Goal: Information Seeking & Learning: Find specific page/section

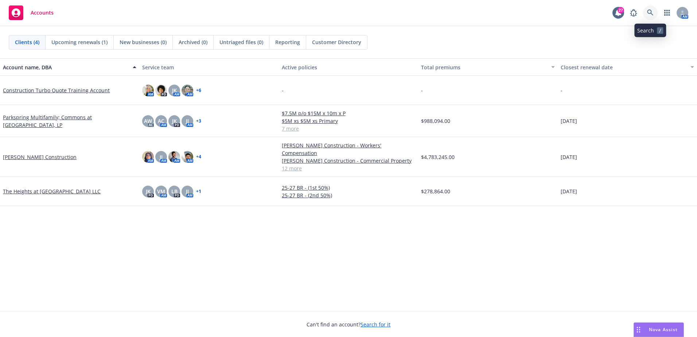
click at [647, 13] on icon at bounding box center [650, 12] width 7 height 7
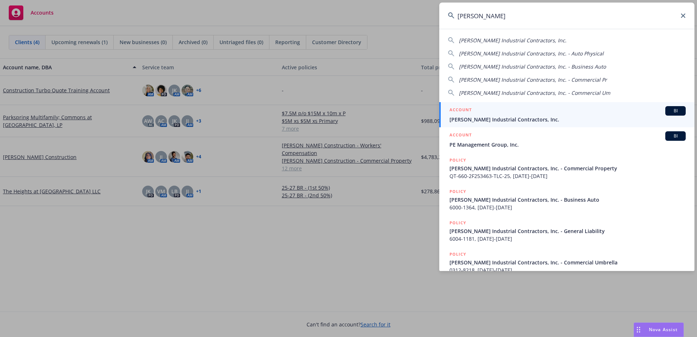
type input "[PERSON_NAME]"
click at [517, 111] on div "ACCOUNT BI" at bounding box center [567, 110] width 236 height 9
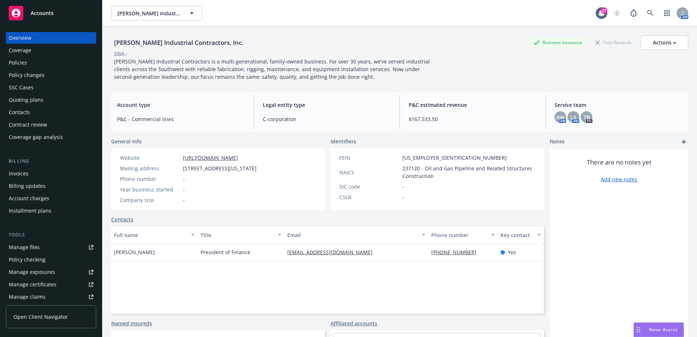
click at [22, 64] on div "Policies" at bounding box center [18, 63] width 18 height 12
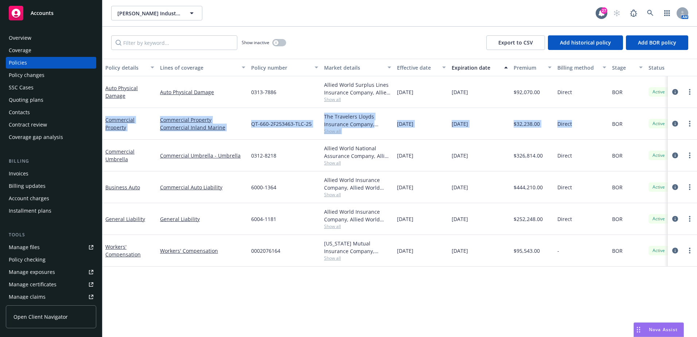
drag, startPoint x: 581, startPoint y: 126, endPoint x: 105, endPoint y: 120, distance: 476.2
click at [105, 120] on div "Commercial Property Commercial Property Commercial Inland Marine QT-660-2F25346…" at bounding box center [453, 124] width 703 height 32
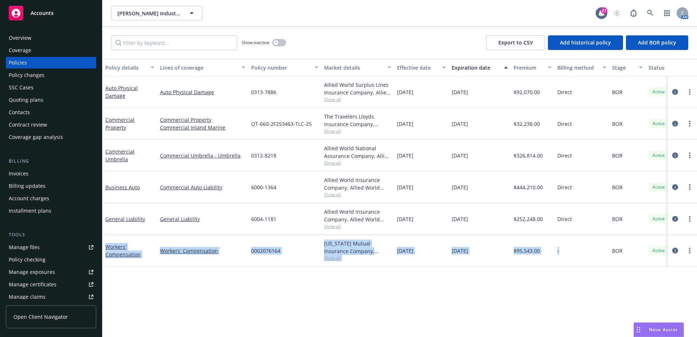
drag, startPoint x: 576, startPoint y: 253, endPoint x: 104, endPoint y: 242, distance: 472.0
click at [104, 242] on div "Workers' Compensation Workers' Compensation 0002076164 [US_STATE] Mutual Insura…" at bounding box center [453, 251] width 703 height 32
click at [363, 274] on div "Policy details Lines of coverage Policy number Market details Effective date Ex…" at bounding box center [399, 198] width 594 height 278
click at [361, 279] on div "Policy details Lines of coverage Policy number Market details Effective date Ex…" at bounding box center [399, 198] width 594 height 278
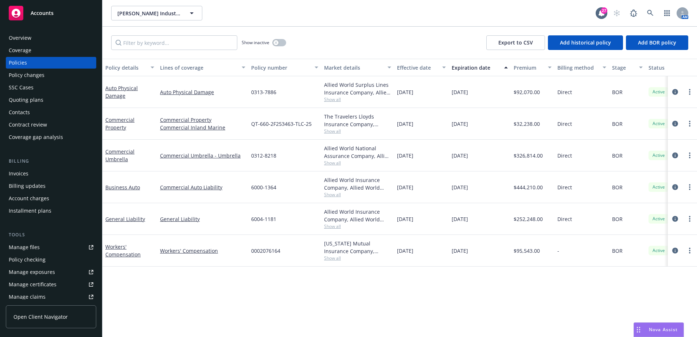
click at [361, 279] on div "Policy details Lines of coverage Policy number Market details Effective date Ex…" at bounding box center [399, 198] width 594 height 278
drag, startPoint x: 361, startPoint y: 279, endPoint x: 344, endPoint y: 278, distance: 17.2
click at [344, 278] on div "Policy details Lines of coverage Policy number Market details Effective date Ex…" at bounding box center [399, 198] width 594 height 278
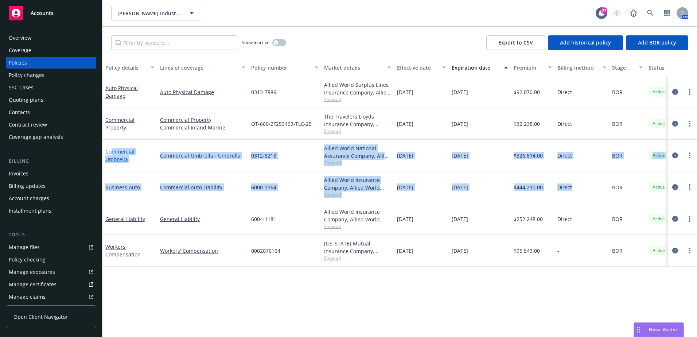
drag, startPoint x: 593, startPoint y: 193, endPoint x: 112, endPoint y: 153, distance: 482.6
click at [112, 153] on div "Auto Physical Damage Auto Physical Damage 0313-7886 Allied World Surplus Lines …" at bounding box center [453, 163] width 703 height 175
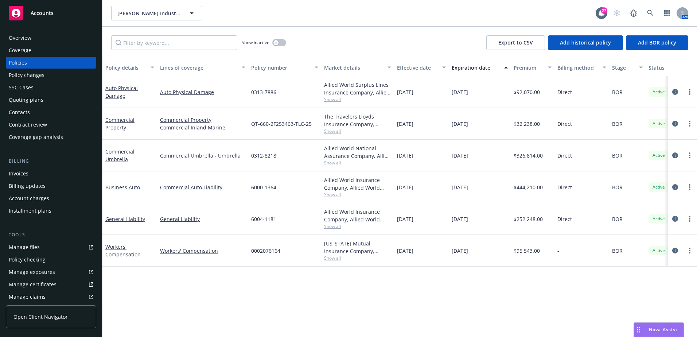
click at [457, 247] on span "[DATE]" at bounding box center [459, 251] width 16 height 8
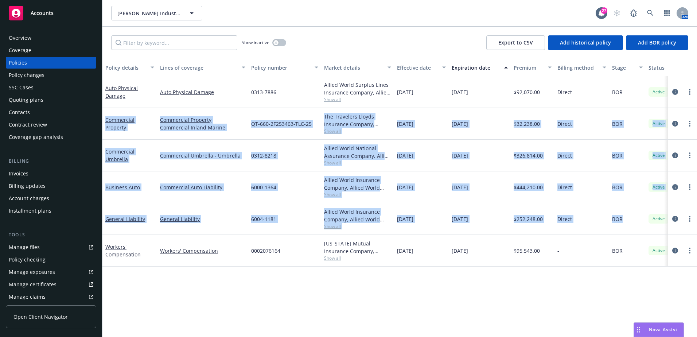
drag, startPoint x: 606, startPoint y: 215, endPoint x: 106, endPoint y: 108, distance: 511.3
click at [106, 108] on div "Auto Physical Damage Auto Physical Damage 0313-7886 Allied World Surplus Lines …" at bounding box center [453, 163] width 703 height 175
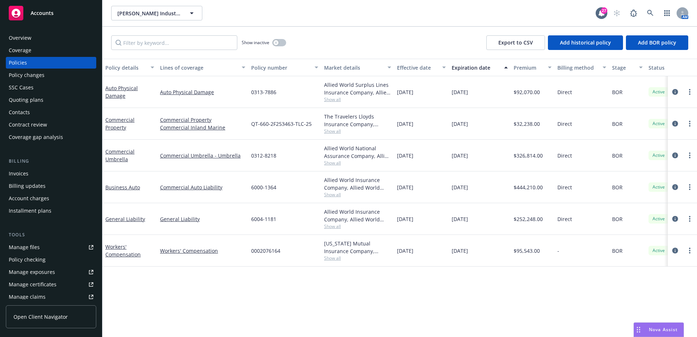
click at [368, 284] on div "Policy details Lines of coverage Policy number Market details Effective date Ex…" at bounding box center [399, 198] width 594 height 278
click at [503, 189] on div "[DATE]" at bounding box center [480, 187] width 62 height 32
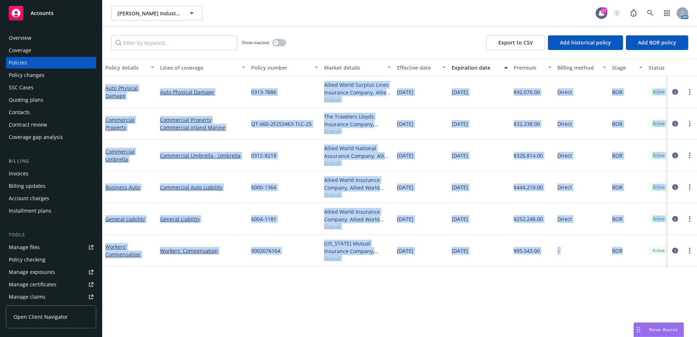
drag, startPoint x: 620, startPoint y: 246, endPoint x: 104, endPoint y: 89, distance: 539.1
click at [104, 89] on div "Auto Physical Damage Auto Physical Damage 0313-7886 Allied World Surplus Lines …" at bounding box center [453, 163] width 703 height 175
click at [378, 279] on div "Policy details Lines of coverage Policy number Market details Effective date Ex…" at bounding box center [399, 198] width 594 height 278
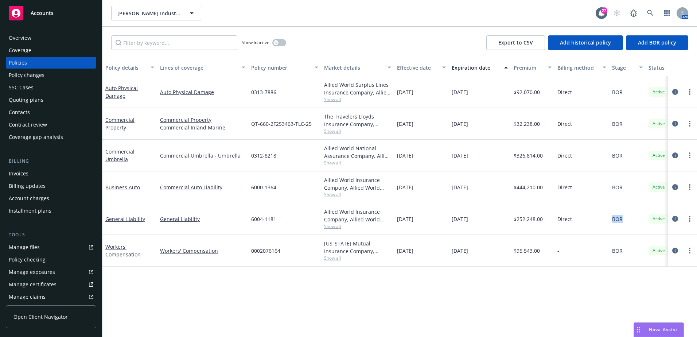
drag, startPoint x: 633, startPoint y: 221, endPoint x: 580, endPoint y: 232, distance: 54.0
click at [580, 232] on div "General Liability General Liability 6004-1181 Allied World Insurance Company, A…" at bounding box center [453, 219] width 703 height 32
drag, startPoint x: 580, startPoint y: 232, endPoint x: 571, endPoint y: 231, distance: 9.3
click at [571, 231] on div "Direct" at bounding box center [581, 219] width 55 height 32
click at [631, 219] on div "BOR" at bounding box center [627, 219] width 36 height 32
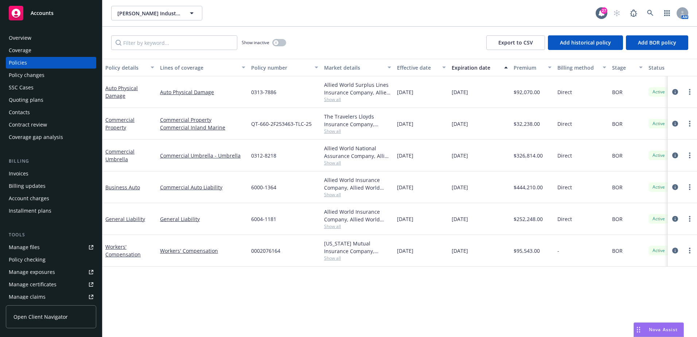
click at [631, 218] on div "BOR" at bounding box center [627, 219] width 36 height 32
drag, startPoint x: 631, startPoint y: 218, endPoint x: 617, endPoint y: 219, distance: 14.6
click at [617, 219] on span "BOR" at bounding box center [617, 219] width 11 height 8
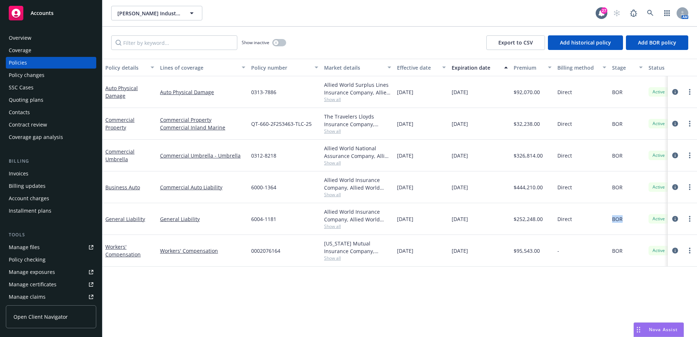
click at [617, 219] on span "BOR" at bounding box center [617, 219] width 11 height 8
drag, startPoint x: 624, startPoint y: 221, endPoint x: 609, endPoint y: 227, distance: 16.8
click at [609, 227] on div "BOR" at bounding box center [627, 219] width 36 height 32
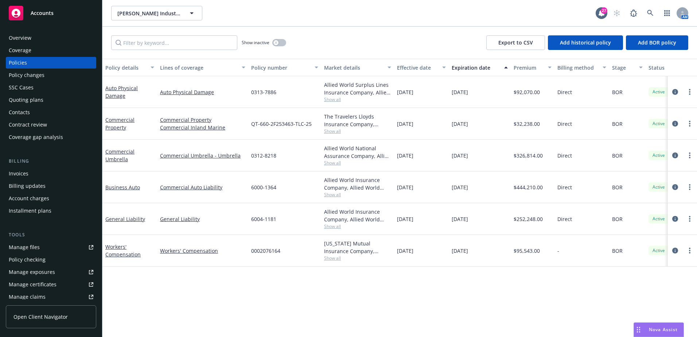
click at [515, 218] on span "$252,248.00" at bounding box center [527, 219] width 29 height 8
drag, startPoint x: 515, startPoint y: 218, endPoint x: 534, endPoint y: 226, distance: 20.8
click at [534, 226] on div "$252,248.00" at bounding box center [532, 219] width 44 height 32
click at [559, 215] on span "Direct" at bounding box center [564, 219] width 15 height 8
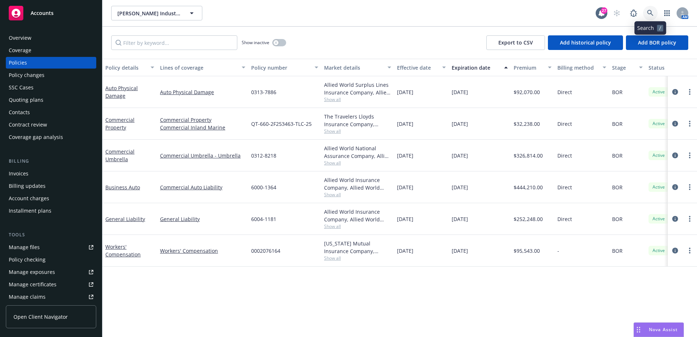
click at [647, 16] on icon at bounding box center [650, 13] width 7 height 7
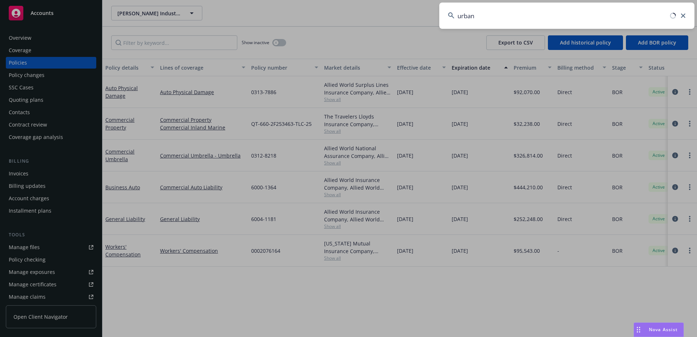
type input "urban"
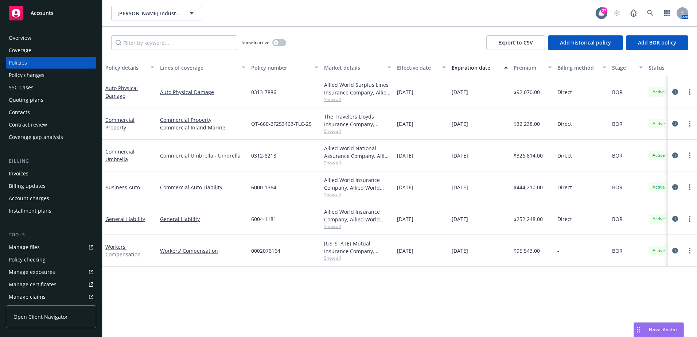
click at [451, 295] on div "Policy details Lines of coverage Policy number Market details Effective date Ex…" at bounding box center [399, 198] width 594 height 278
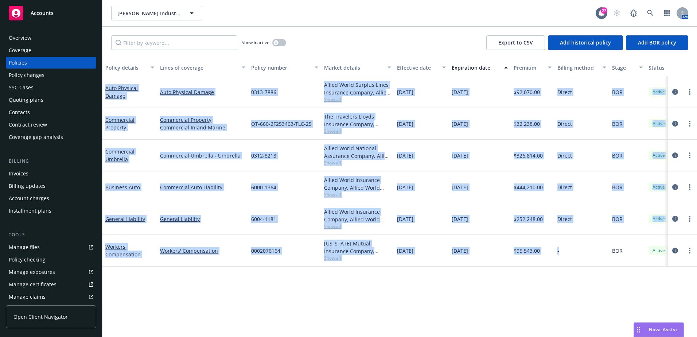
drag, startPoint x: 580, startPoint y: 257, endPoint x: 104, endPoint y: 85, distance: 506.8
click at [104, 85] on div "Auto Physical Damage Auto Physical Damage 0313-7886 Allied World Surplus Lines …" at bounding box center [453, 163] width 703 height 175
click at [392, 272] on div "Policy details Lines of coverage Policy number Market details Effective date Ex…" at bounding box center [399, 198] width 594 height 278
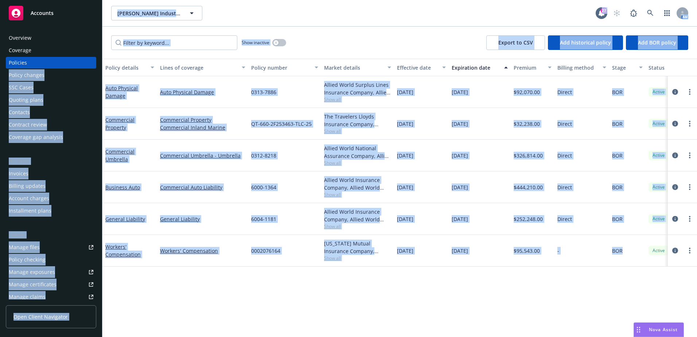
drag, startPoint x: 626, startPoint y: 253, endPoint x: 85, endPoint y: 64, distance: 573.1
click at [85, 64] on div "Accounts Overview Coverage Policies Policy changes SSC Cases Quoting plans Cont…" at bounding box center [348, 168] width 697 height 337
click at [368, 285] on div "Policy details Lines of coverage Policy number Market details Effective date Ex…" at bounding box center [399, 198] width 594 height 278
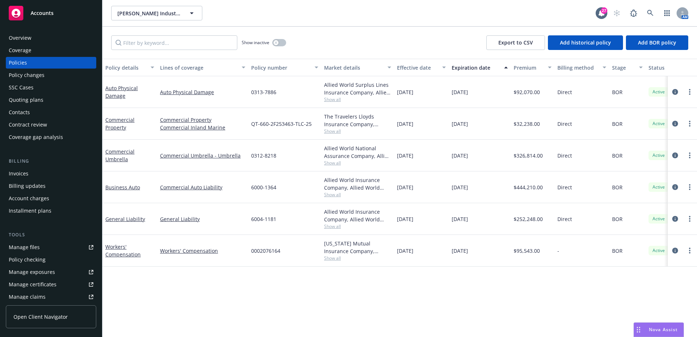
drag, startPoint x: 466, startPoint y: 224, endPoint x: 628, endPoint y: 253, distance: 164.0
click at [628, 253] on div "BOR" at bounding box center [627, 251] width 36 height 32
click at [619, 252] on span "BOR" at bounding box center [617, 251] width 11 height 8
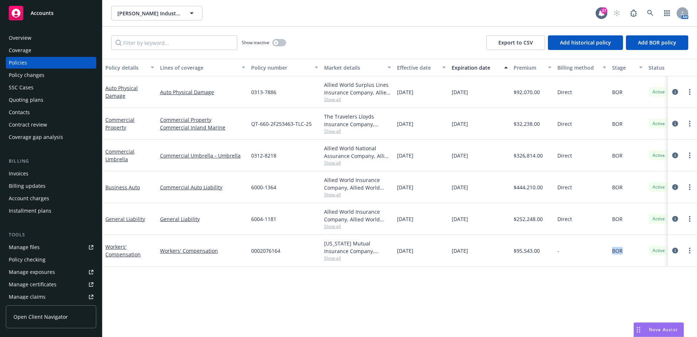
click at [619, 252] on span "BOR" at bounding box center [617, 251] width 11 height 8
click at [603, 274] on div "Policy details Lines of coverage Policy number Market details Effective date Ex…" at bounding box center [399, 198] width 594 height 278
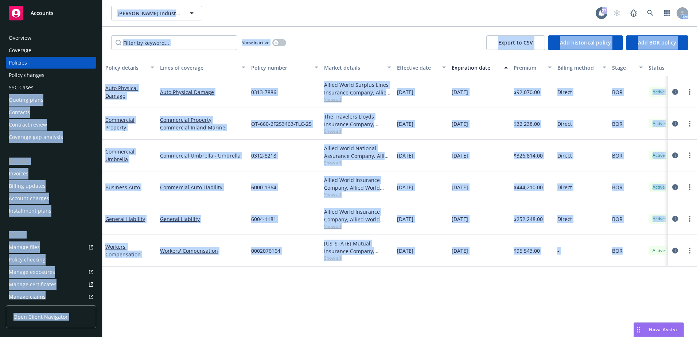
drag, startPoint x: 630, startPoint y: 252, endPoint x: 100, endPoint y: 89, distance: 554.8
click at [100, 89] on div "Accounts Overview Coverage Policies Policy changes SSC Cases Quoting plans Cont…" at bounding box center [348, 168] width 697 height 337
click at [410, 306] on div "Policy details Lines of coverage Policy number Market details Effective date Ex…" at bounding box center [399, 198] width 594 height 278
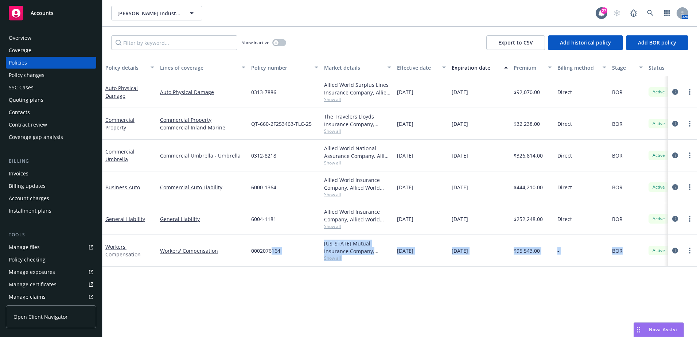
drag, startPoint x: 627, startPoint y: 254, endPoint x: 271, endPoint y: 300, distance: 359.3
click at [271, 300] on div "Policy details Lines of coverage Policy number Market details Effective date Ex…" at bounding box center [399, 198] width 594 height 278
drag, startPoint x: 631, startPoint y: 250, endPoint x: 607, endPoint y: 251, distance: 24.1
click at [607, 251] on div "Workers' Compensation Workers' Compensation 0002076164 [US_STATE] Mutual Insura…" at bounding box center [453, 251] width 703 height 32
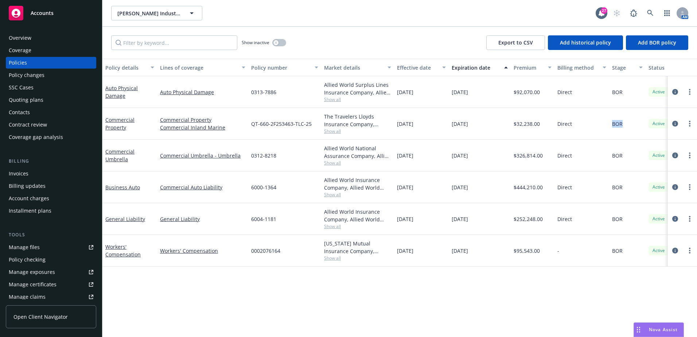
drag, startPoint x: 607, startPoint y: 251, endPoint x: 613, endPoint y: 124, distance: 126.6
click at [613, 124] on div "BOR" at bounding box center [627, 124] width 36 height 32
drag, startPoint x: 613, startPoint y: 124, endPoint x: 623, endPoint y: 94, distance: 31.9
click at [623, 94] on div "BOR" at bounding box center [627, 92] width 36 height 32
click at [393, 259] on div "[US_STATE] Mutual Insurance Company, [US_STATE] Mutual Workers' Compensation In…" at bounding box center [357, 251] width 73 height 32
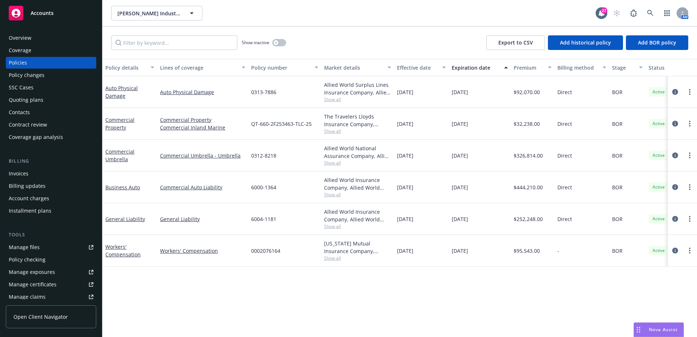
click at [426, 253] on div "[DATE]" at bounding box center [421, 251] width 55 height 32
click at [425, 253] on div "[DATE]" at bounding box center [421, 251] width 55 height 32
drag, startPoint x: 425, startPoint y: 253, endPoint x: 438, endPoint y: 285, distance: 34.6
click at [413, 253] on span "[DATE]" at bounding box center [405, 251] width 16 height 8
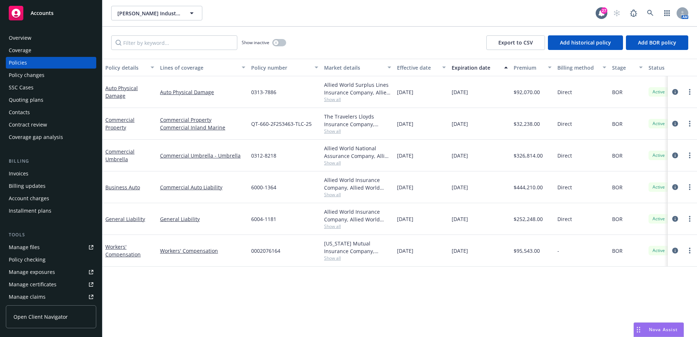
click at [445, 295] on div "Policy details Lines of coverage Policy number Market details Effective date Ex…" at bounding box center [399, 198] width 594 height 278
